Goal: Check status

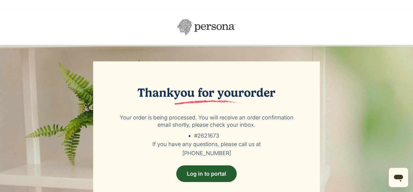
scroll to position [37, 0]
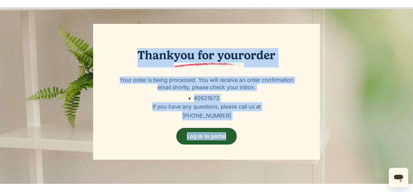
drag, startPoint x: 138, startPoint y: 54, endPoint x: 257, endPoint y: 130, distance: 141.1
click at [257, 130] on div "Thank you for your order Your order is being processed. You will receive an ord…" at bounding box center [206, 92] width 227 height 136
click at [273, 127] on div "Thank you for your order Your order is being processed. You will receive an ord…" at bounding box center [206, 92] width 227 height 136
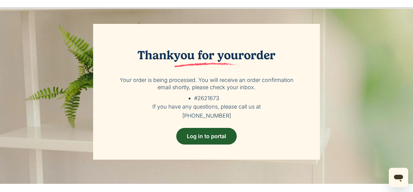
drag, startPoint x: 228, startPoint y: 115, endPoint x: 121, endPoint y: 78, distance: 113.1
click at [121, 78] on div "Thank you for your order Your order is being processed. You will receive an ord…" at bounding box center [206, 92] width 227 height 136
click at [161, 103] on h5 "If you have any questions, please call us at [PHONE_NUMBER]" at bounding box center [206, 111] width 184 height 18
click at [164, 107] on h5 "If you have any questions, please call us at [PHONE_NUMBER]" at bounding box center [206, 111] width 184 height 18
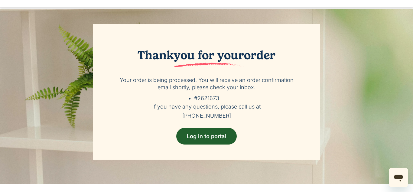
click at [164, 107] on h5 "If you have any questions, please call us at [PHONE_NUMBER]" at bounding box center [206, 111] width 184 height 18
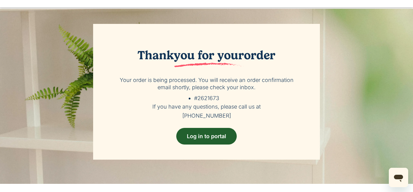
click at [164, 107] on h5 "If you have any questions, please call us at [PHONE_NUMBER]" at bounding box center [206, 111] width 184 height 18
click at [188, 90] on p "Your order is being processed. You will receive an order confirmation email sho…" at bounding box center [206, 84] width 184 height 15
click at [203, 93] on div "Thank you for your order Your order is being processed. You will receive an ord…" at bounding box center [206, 92] width 227 height 136
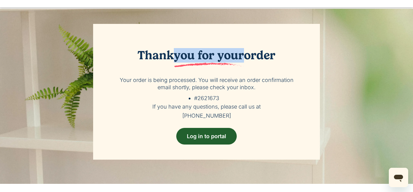
drag, startPoint x: 175, startPoint y: 56, endPoint x: 243, endPoint y: 57, distance: 67.7
click at [243, 57] on span "you for your" at bounding box center [209, 57] width 70 height 19
click at [203, 55] on span "you for your" at bounding box center [209, 57] width 70 height 19
drag, startPoint x: 177, startPoint y: 56, endPoint x: 246, endPoint y: 51, distance: 69.1
click at [246, 51] on h2 "Thank you for your order" at bounding box center [206, 57] width 184 height 19
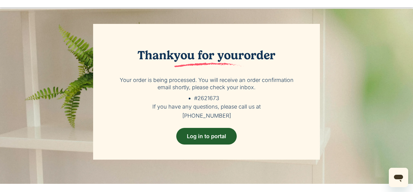
click at [147, 83] on p "Your order is being processed. You will receive an order confirmation email sho…" at bounding box center [206, 84] width 184 height 15
